Goal: Task Accomplishment & Management: Manage account settings

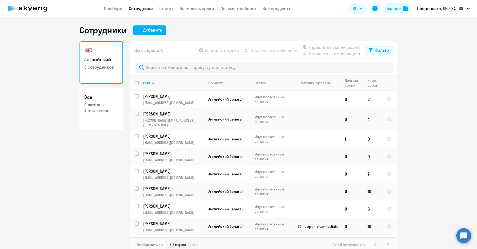
select select "30"
click at [198, 10] on link "Начислить уроки" at bounding box center [197, 8] width 34 height 5
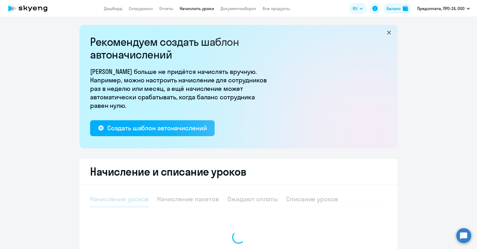
select select "10"
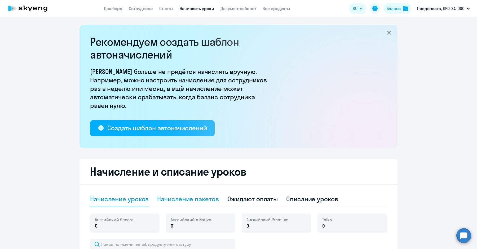
click at [178, 200] on div "Начисление пакетов" at bounding box center [187, 199] width 61 height 8
select select "10"
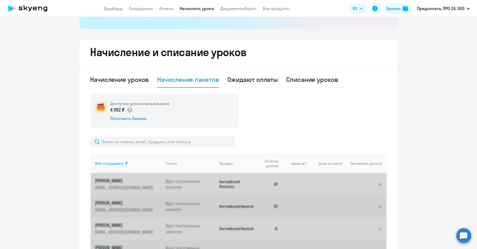
scroll to position [119, 0]
click at [250, 74] on div "Ожидают оплаты" at bounding box center [252, 80] width 51 height 16
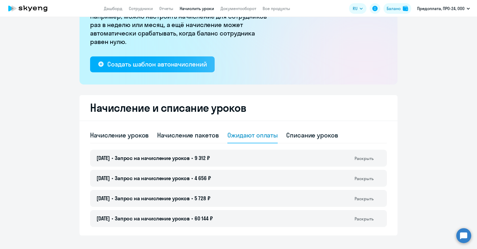
scroll to position [71, 0]
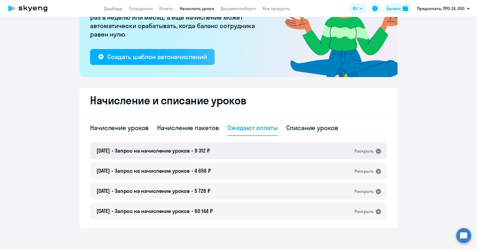
click at [248, 150] on div "[DATE] • Запрос на начисление уроков • 9 312 ₽ Раскрыть" at bounding box center [238, 150] width 297 height 17
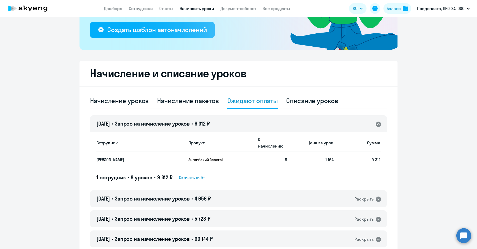
scroll to position [119, 0]
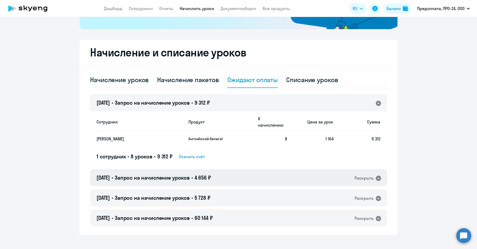
click at [261, 169] on div "[DATE] • Запрос на начисление уроков • 4 656 ₽ Раскрыть" at bounding box center [238, 177] width 297 height 17
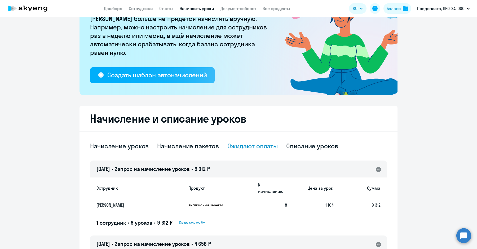
scroll to position [62, 0]
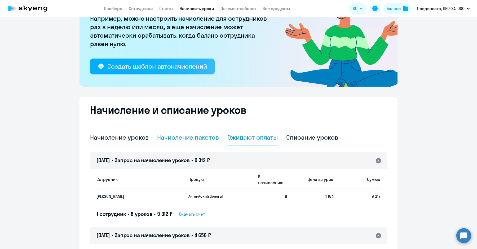
click at [169, 136] on div "Начисление пакетов" at bounding box center [187, 137] width 61 height 8
select select "10"
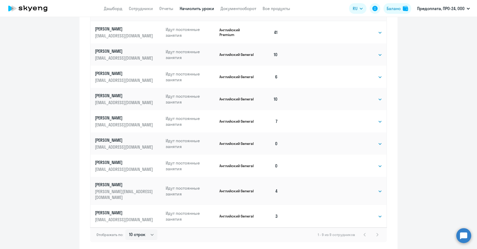
scroll to position [270, 0]
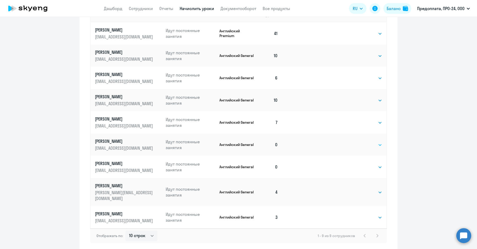
click at [369, 143] on select "Выбрать 4 8 16 32 64 96 128" at bounding box center [371, 145] width 22 height 6
select select "4"
click at [360, 142] on select "Выбрать 4 8 16 32 64 96 128" at bounding box center [371, 145] width 22 height 6
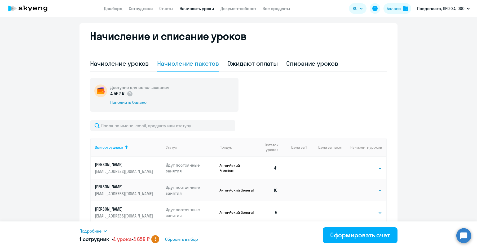
scroll to position [139, 0]
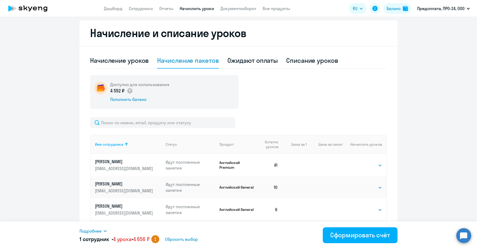
click at [243, 48] on div "Начисление и списание уроков Начисление уроков Начисление пакетов Ожидают оплат…" at bounding box center [238, 201] width 318 height 363
click at [241, 68] on div "Ожидают оплаты" at bounding box center [252, 61] width 51 height 16
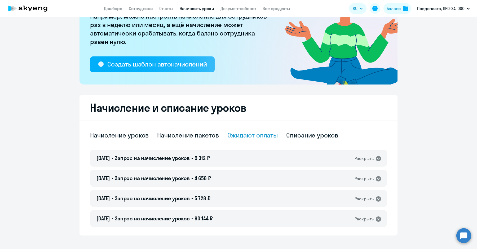
scroll to position [71, 0]
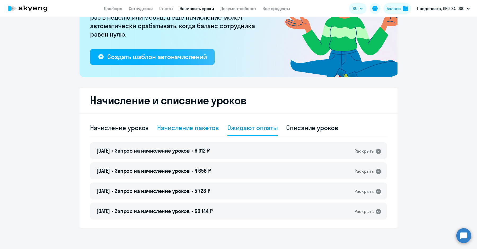
click at [192, 130] on div "Начисление пакетов" at bounding box center [187, 127] width 61 height 8
select select "10"
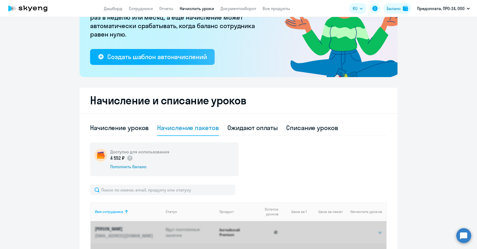
scroll to position [139, 0]
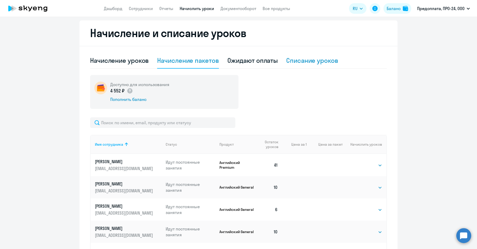
click at [312, 62] on div "Списание уроков" at bounding box center [312, 60] width 52 height 8
select select "10"
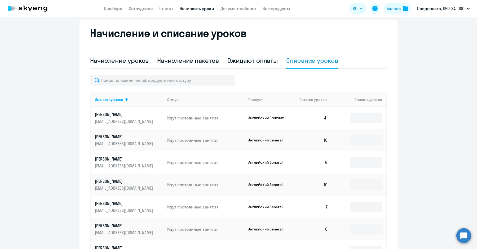
click at [256, 60] on div "Ожидают оплаты" at bounding box center [252, 60] width 51 height 8
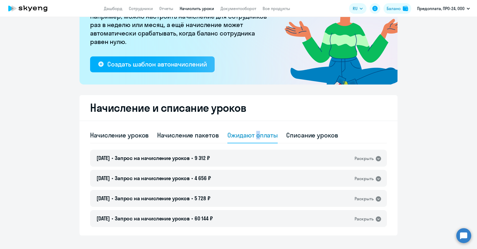
scroll to position [71, 0]
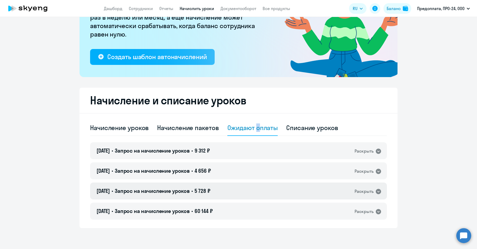
click at [366, 191] on div "Раскрыть" at bounding box center [363, 191] width 19 height 7
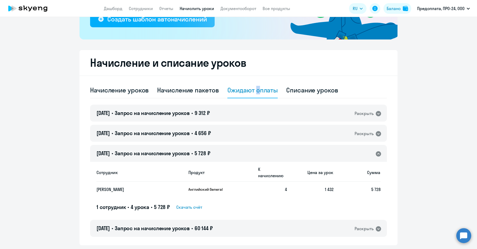
scroll to position [120, 0]
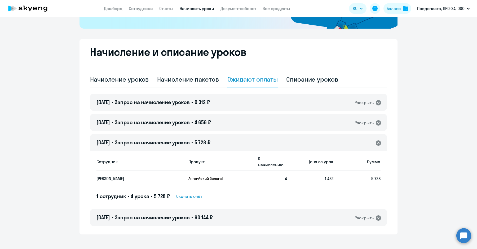
click at [470, 167] on ng-component "Рекомендуем создать шаблон автоначислений Уроки больше не придётся начислять вр…" at bounding box center [238, 69] width 477 height 329
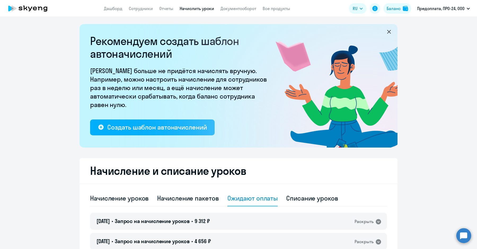
scroll to position [0, 0]
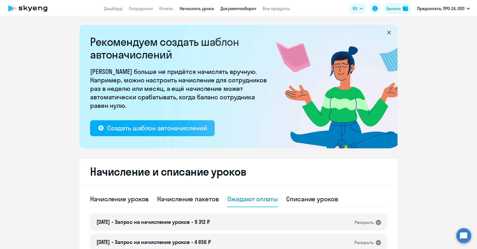
click at [242, 10] on link "Документооборот" at bounding box center [238, 8] width 36 height 5
